Goal: Check status: Check status

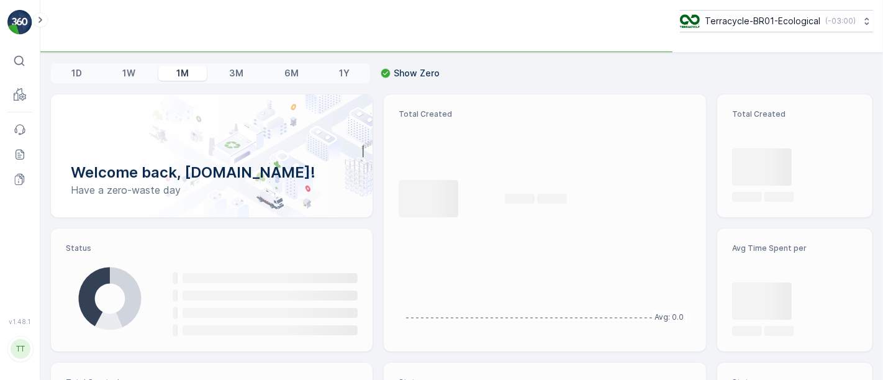
click at [724, 24] on p "Terracycle-BR01-Ecological" at bounding box center [763, 21] width 116 height 12
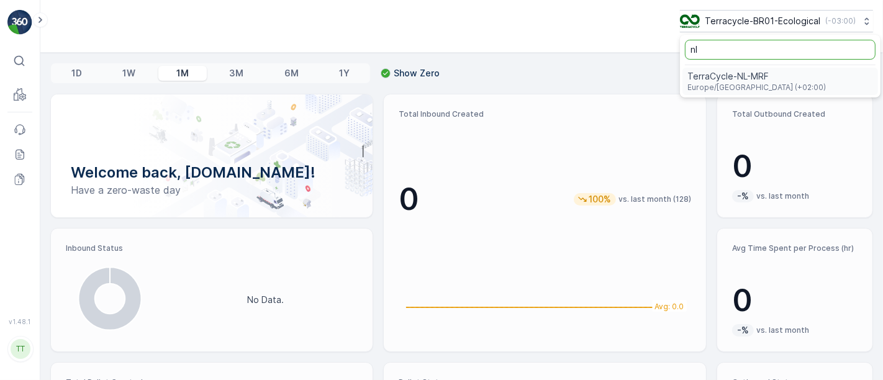
type input "nl"
click at [722, 86] on span "Europe/[GEOGRAPHIC_DATA] (+02:00)" at bounding box center [757, 88] width 139 height 10
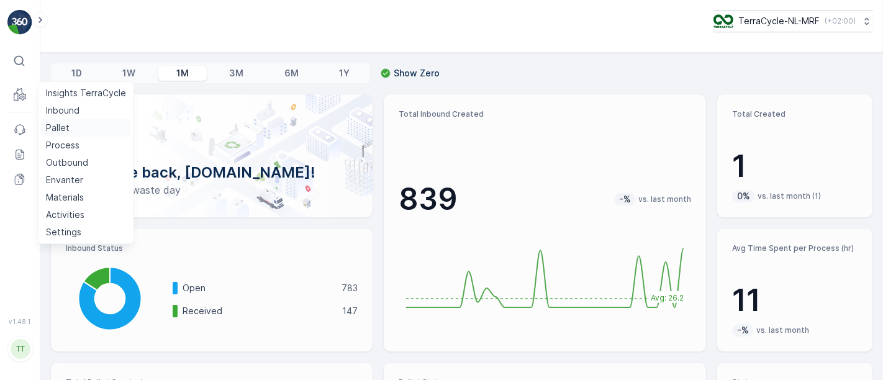
click at [60, 126] on p "Pallet" at bounding box center [58, 128] width 24 height 12
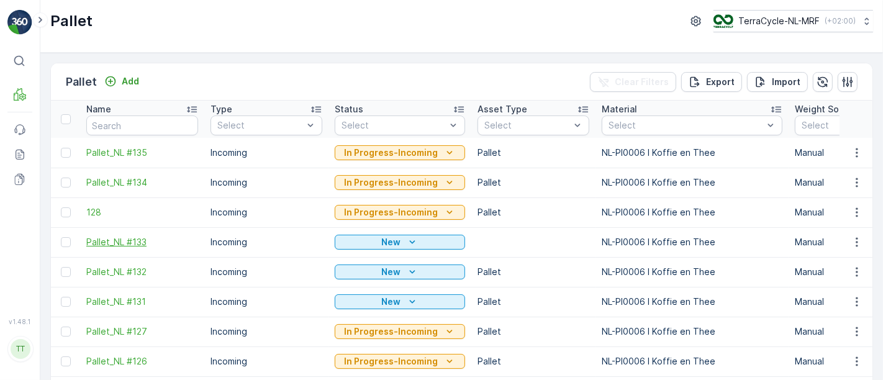
click at [140, 244] on span "Pallet_NL #133" at bounding box center [142, 242] width 112 height 12
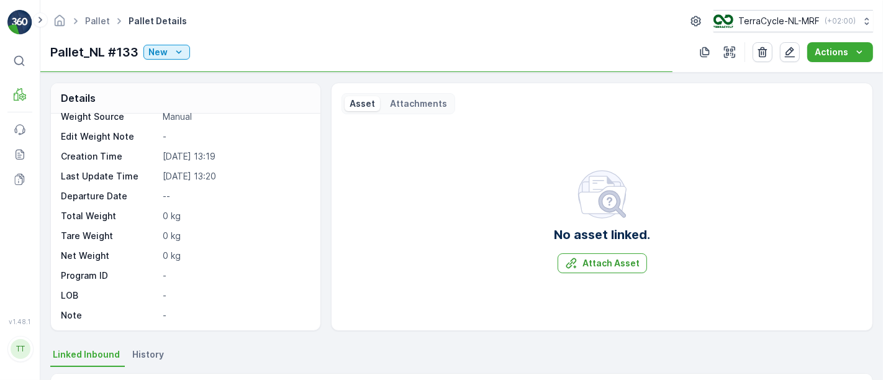
scroll to position [73, 0]
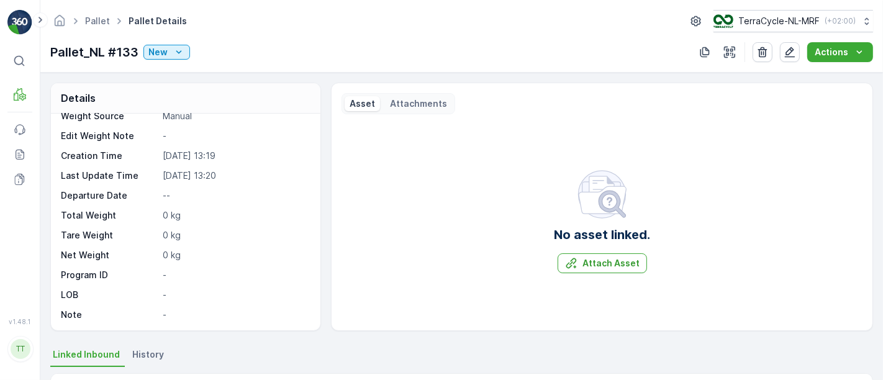
click at [153, 348] on span "History" at bounding box center [148, 354] width 32 height 12
click at [96, 23] on link "Pallet" at bounding box center [97, 21] width 25 height 11
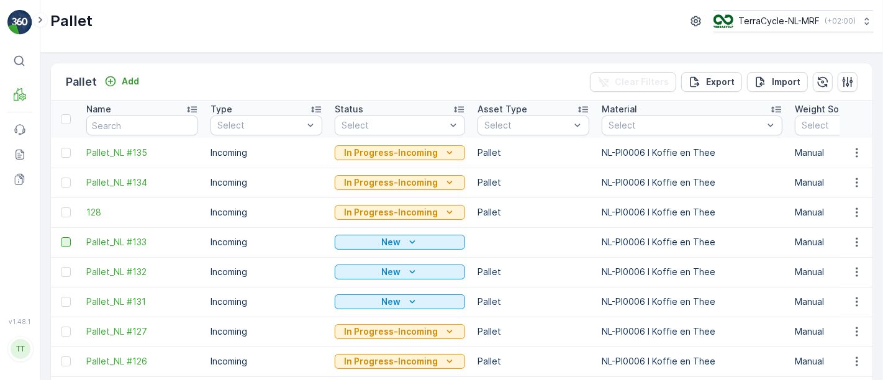
click at [70, 244] on div at bounding box center [66, 242] width 10 height 10
click at [61, 237] on input "checkbox" at bounding box center [61, 237] width 0 height 0
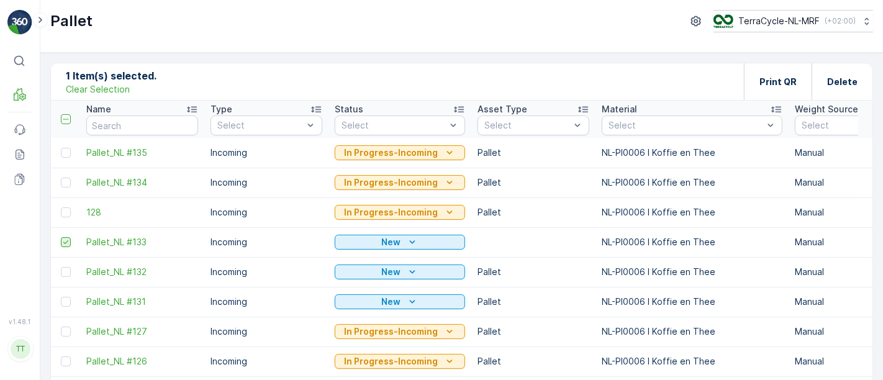
click at [66, 239] on icon at bounding box center [65, 242] width 9 height 9
click at [61, 237] on input "checkbox" at bounding box center [61, 237] width 0 height 0
